Goal: Information Seeking & Learning: Learn about a topic

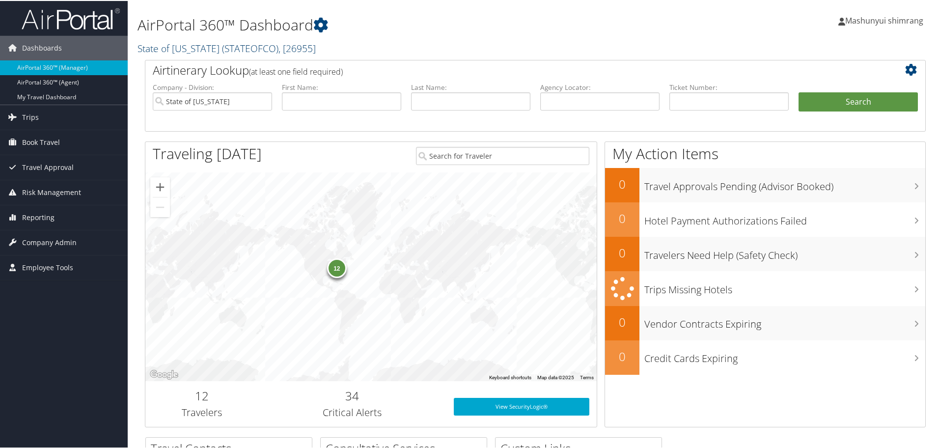
click at [195, 52] on link "State of Colorado ( STATEOFCO ) , [ 26955 ]" at bounding box center [227, 47] width 178 height 13
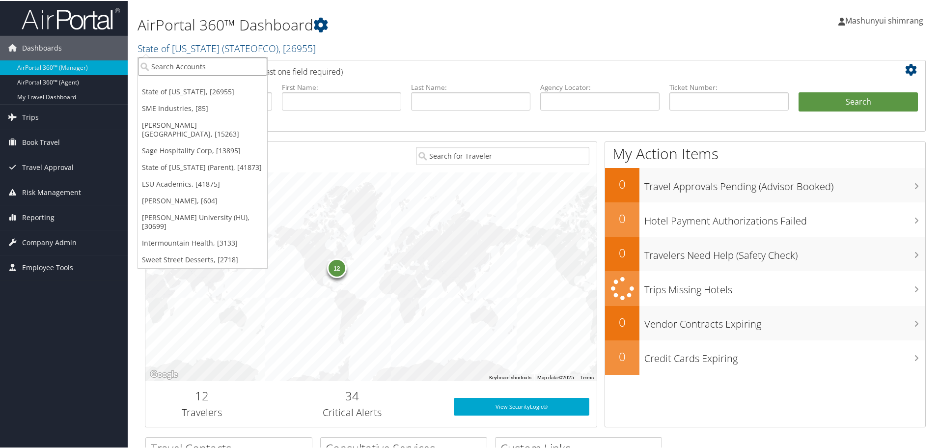
click at [196, 68] on input "search" at bounding box center [202, 66] width 129 height 18
paste input "DYNO NOBEL INC"
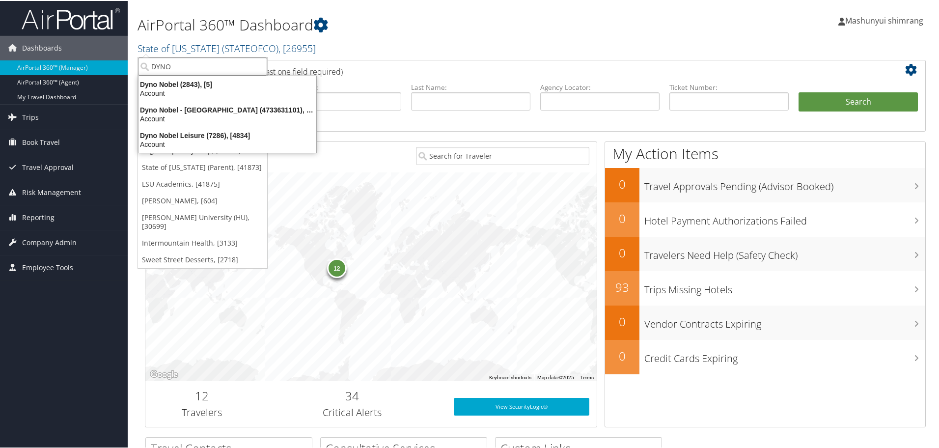
type input "DYNO"
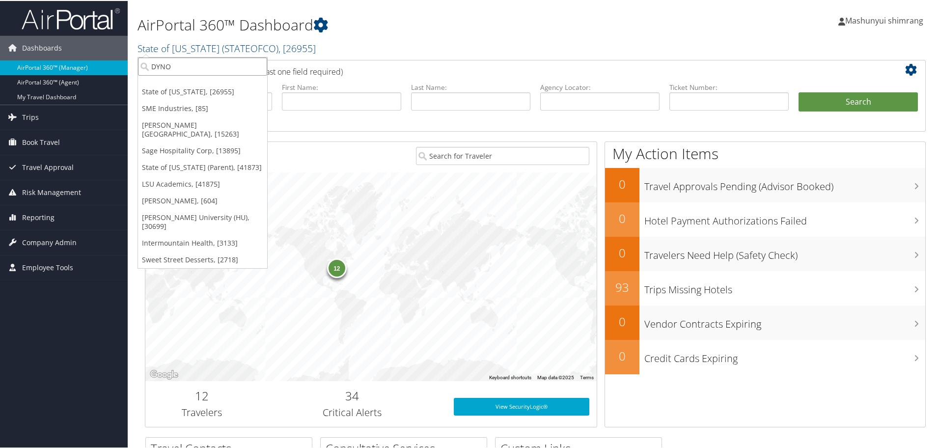
click at [263, 69] on input "DYNO" at bounding box center [202, 66] width 129 height 18
type input "DYNO"
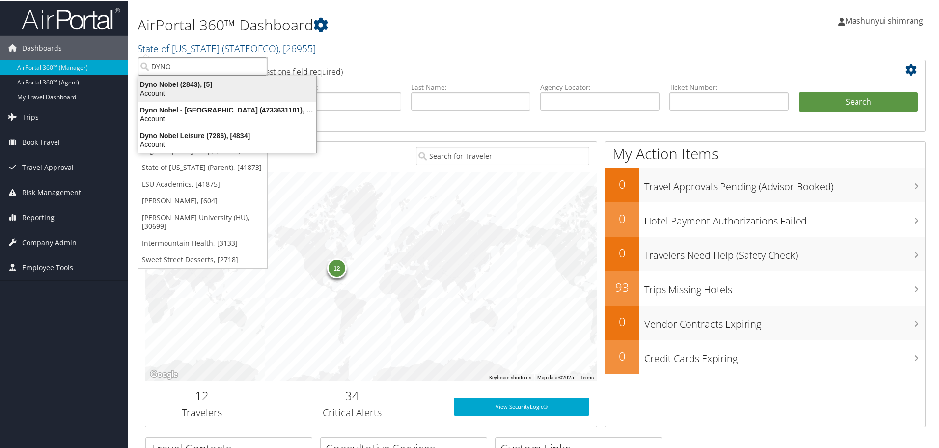
click at [196, 89] on div "Account" at bounding box center [228, 92] width 190 height 9
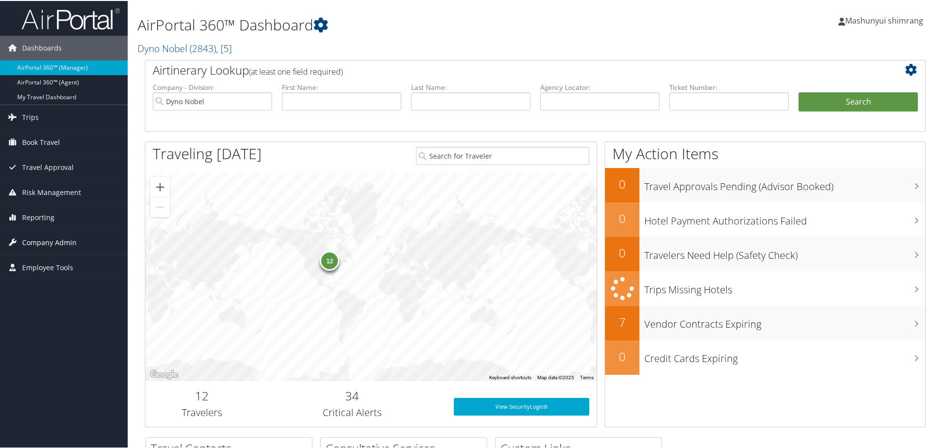
click at [32, 241] on span "Company Admin" at bounding box center [49, 241] width 55 height 25
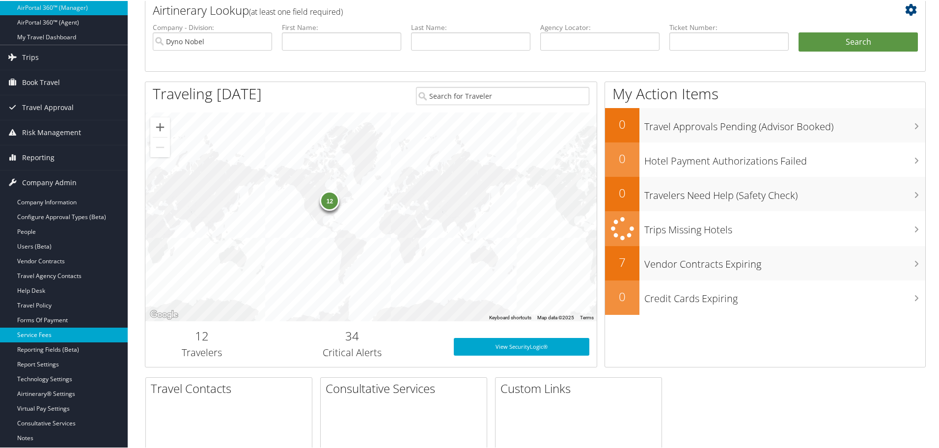
scroll to position [61, 0]
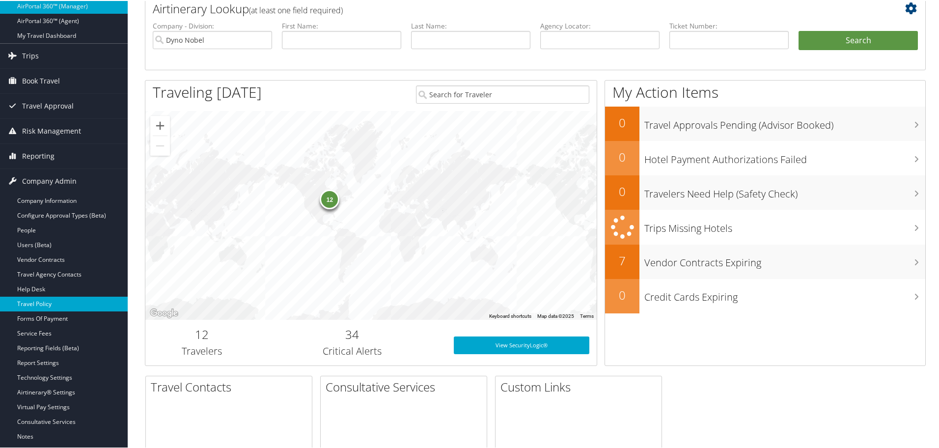
click at [38, 306] on link "Travel Policy" at bounding box center [64, 303] width 128 height 15
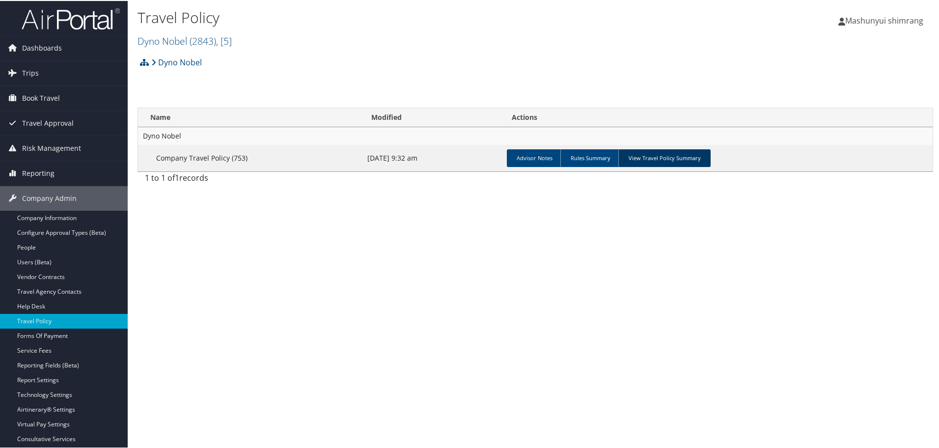
click at [630, 161] on link "View Travel Policy Summary" at bounding box center [665, 157] width 92 height 18
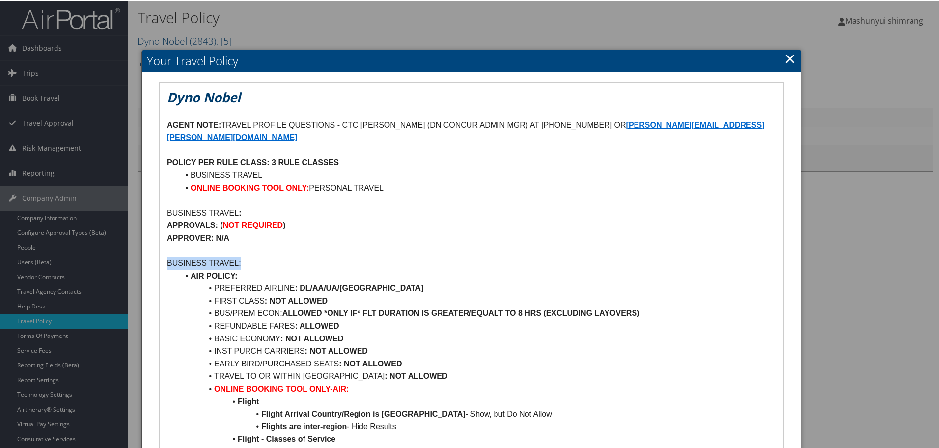
drag, startPoint x: 167, startPoint y: 251, endPoint x: 348, endPoint y: 253, distance: 181.3
click at [348, 256] on p "BUSINESS TRAVEL:" at bounding box center [471, 262] width 609 height 13
click at [322, 231] on p "APPROVER: N/A" at bounding box center [471, 237] width 609 height 13
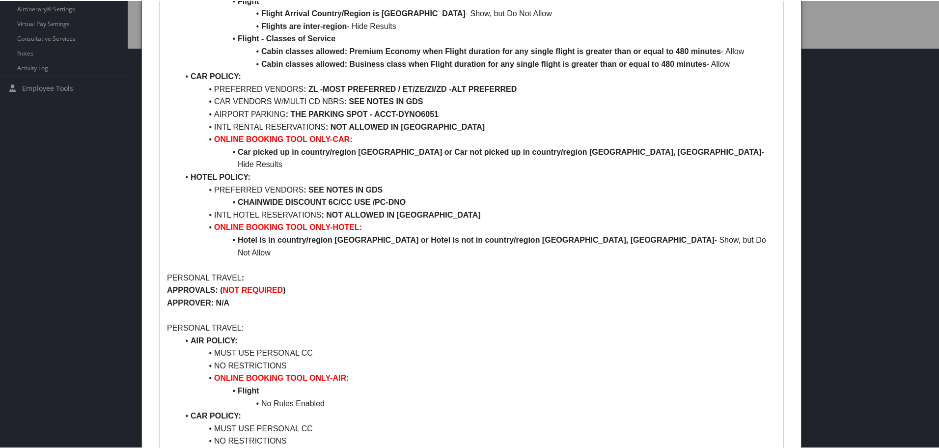
scroll to position [430, 0]
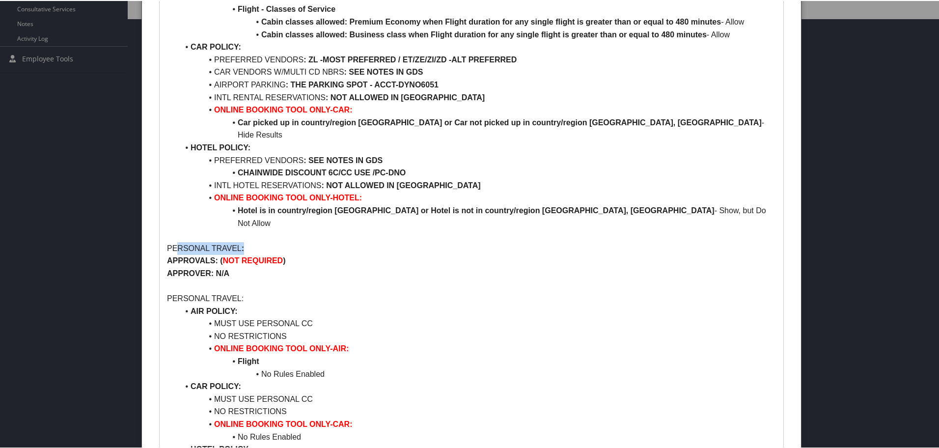
drag, startPoint x: 174, startPoint y: 205, endPoint x: 308, endPoint y: 209, distance: 133.2
click at [308, 241] on p "PERSONAL TRAVEL :" at bounding box center [471, 247] width 609 height 13
click at [416, 279] on p at bounding box center [471, 285] width 609 height 13
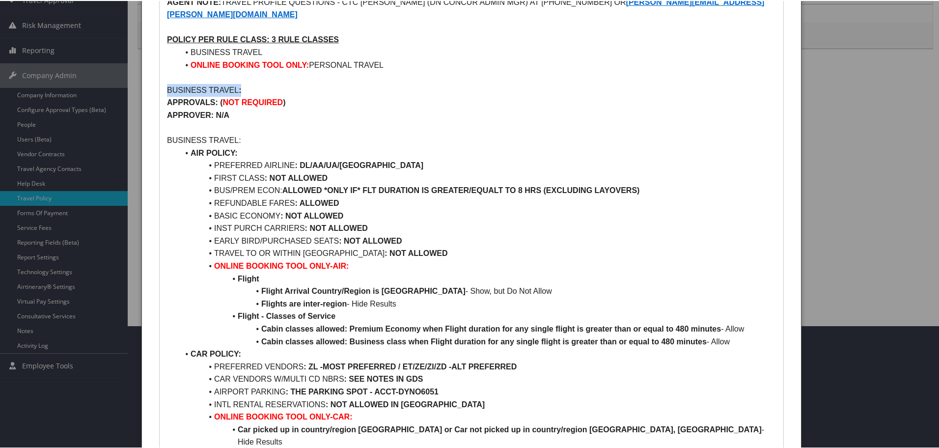
drag, startPoint x: 167, startPoint y: 74, endPoint x: 272, endPoint y: 74, distance: 105.6
click at [272, 83] on p "BUSINESS TRAVEL :" at bounding box center [471, 89] width 609 height 13
click at [432, 108] on p "APPROVER: N/A" at bounding box center [471, 114] width 609 height 13
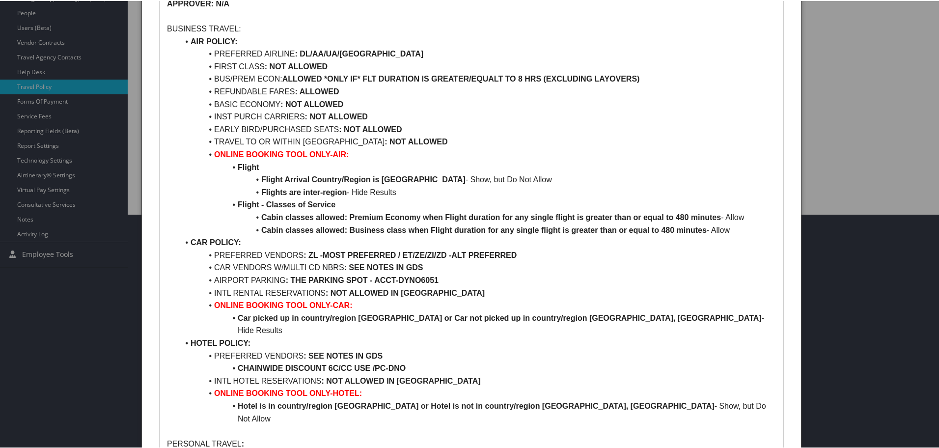
scroll to position [246, 0]
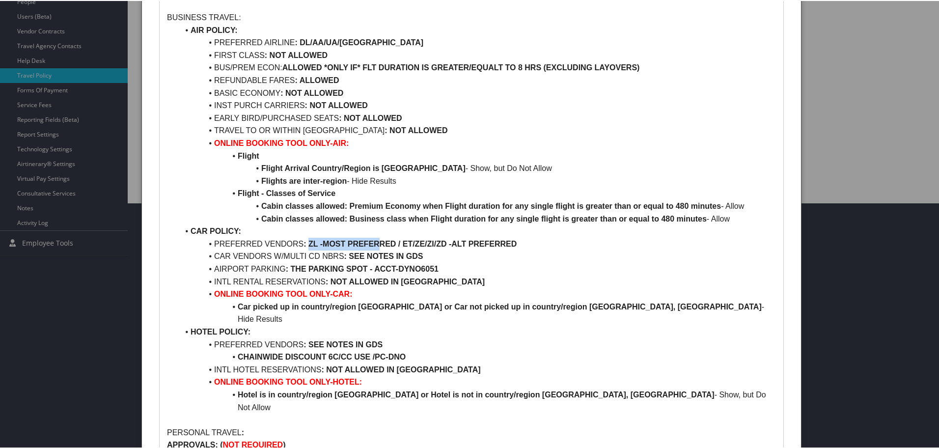
drag, startPoint x: 309, startPoint y: 231, endPoint x: 378, endPoint y: 231, distance: 69.8
click at [378, 239] on strong "ZL -MOST PREFERRED / ET/ZE/ZI/ZD -ALT PREFERRED" at bounding box center [413, 243] width 208 height 8
click at [515, 249] on li "CAR VENDORS W/MULTI CD NBRS : SEE NOTES IN GDS" at bounding box center [477, 255] width 597 height 13
